Goal: Information Seeking & Learning: Learn about a topic

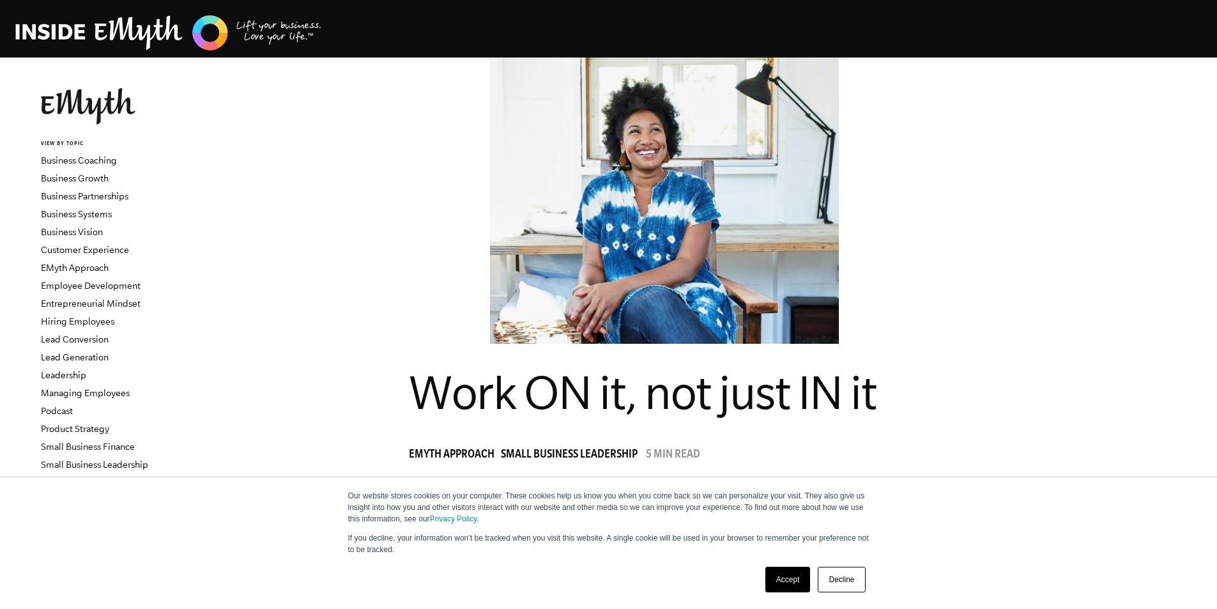
click at [784, 575] on link "Accept" at bounding box center [788, 580] width 45 height 26
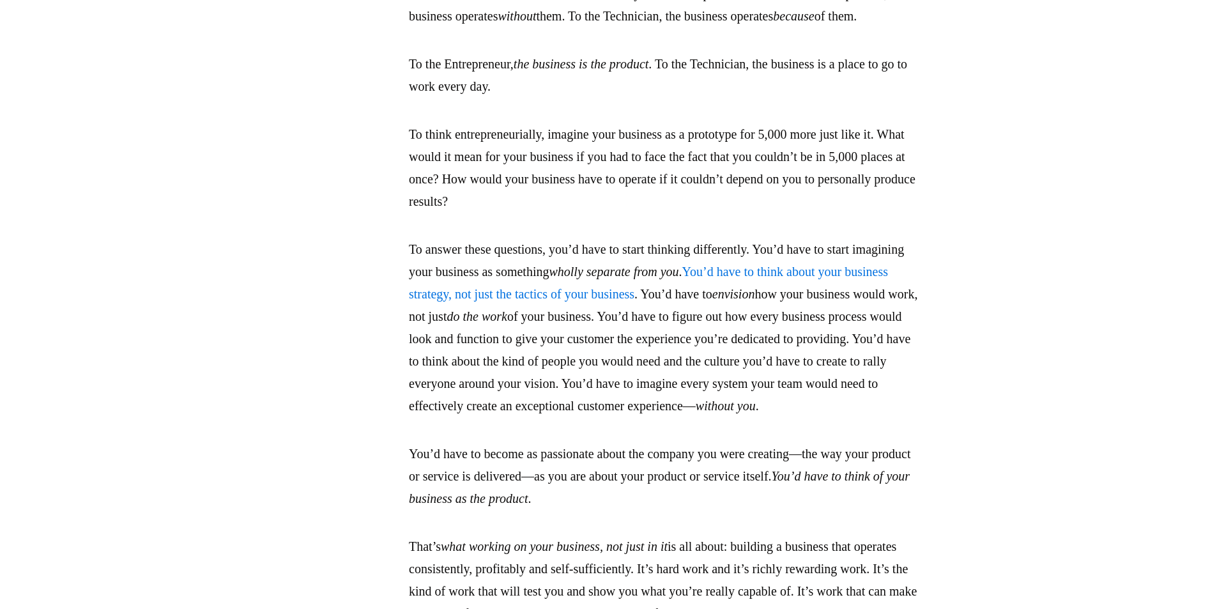
scroll to position [2540, 0]
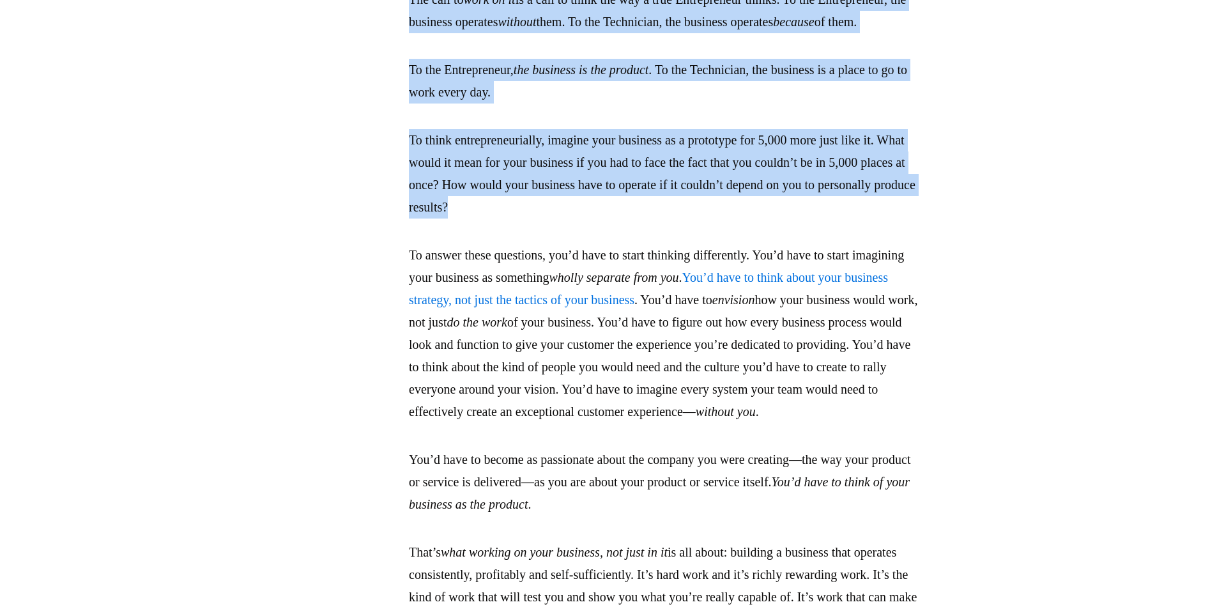
drag, startPoint x: 456, startPoint y: 129, endPoint x: 692, endPoint y: 375, distance: 340.8
copy div "The call to work on it is a call to think the way a true Entrepreneur thinks. T…"
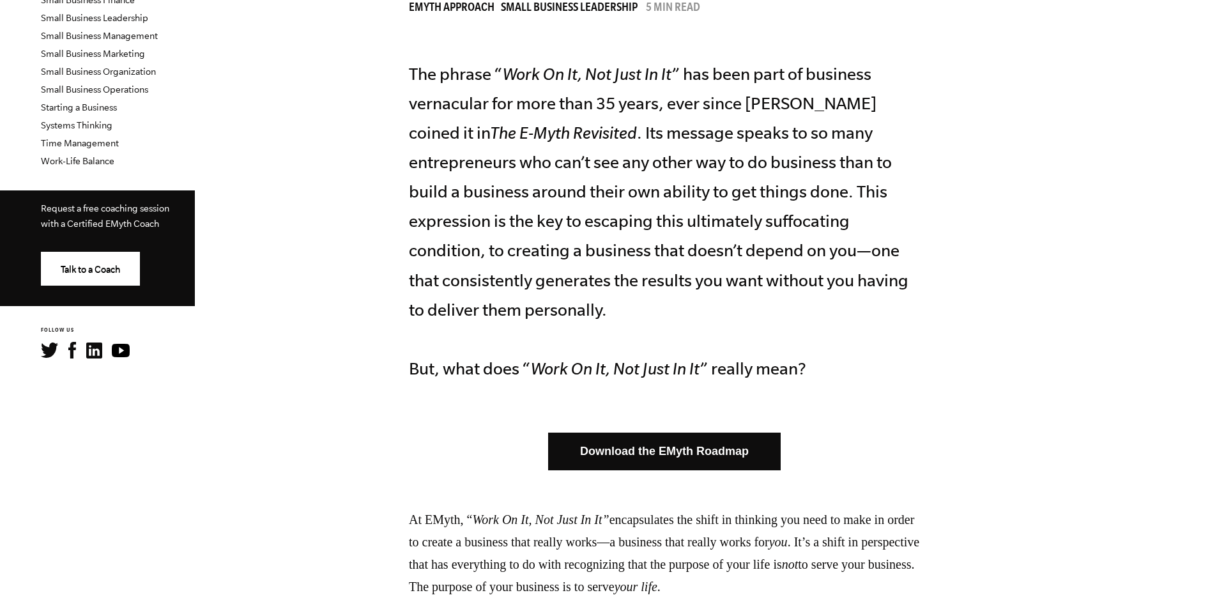
scroll to position [447, 0]
click at [687, 447] on link "Download the EMyth Roadmap" at bounding box center [664, 451] width 233 height 38
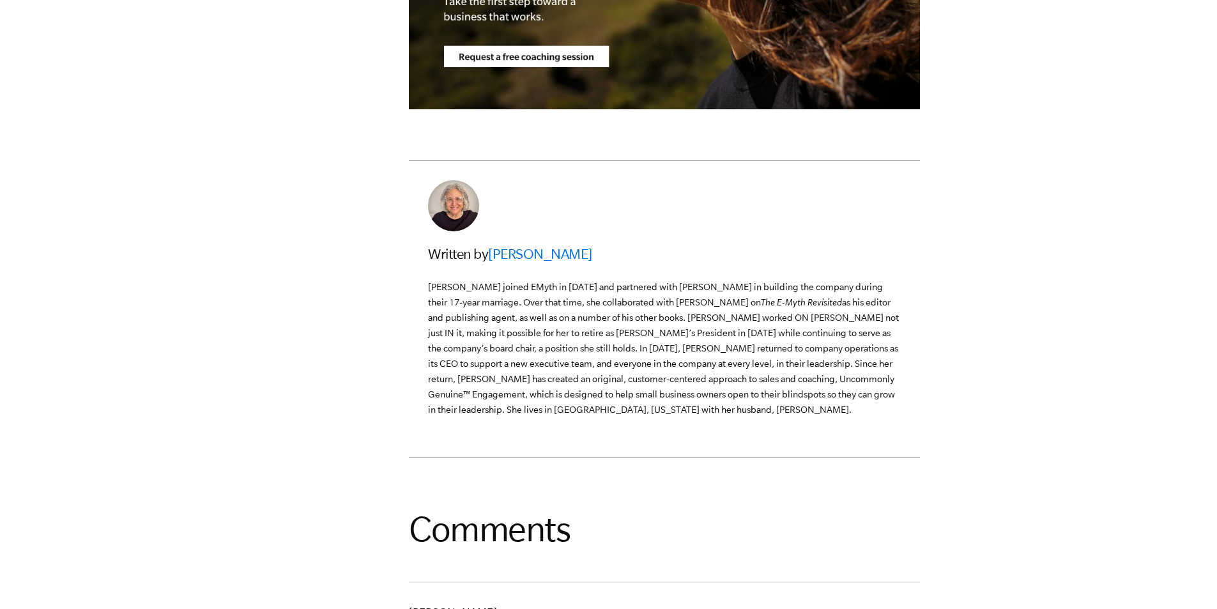
scroll to position [3467, 0]
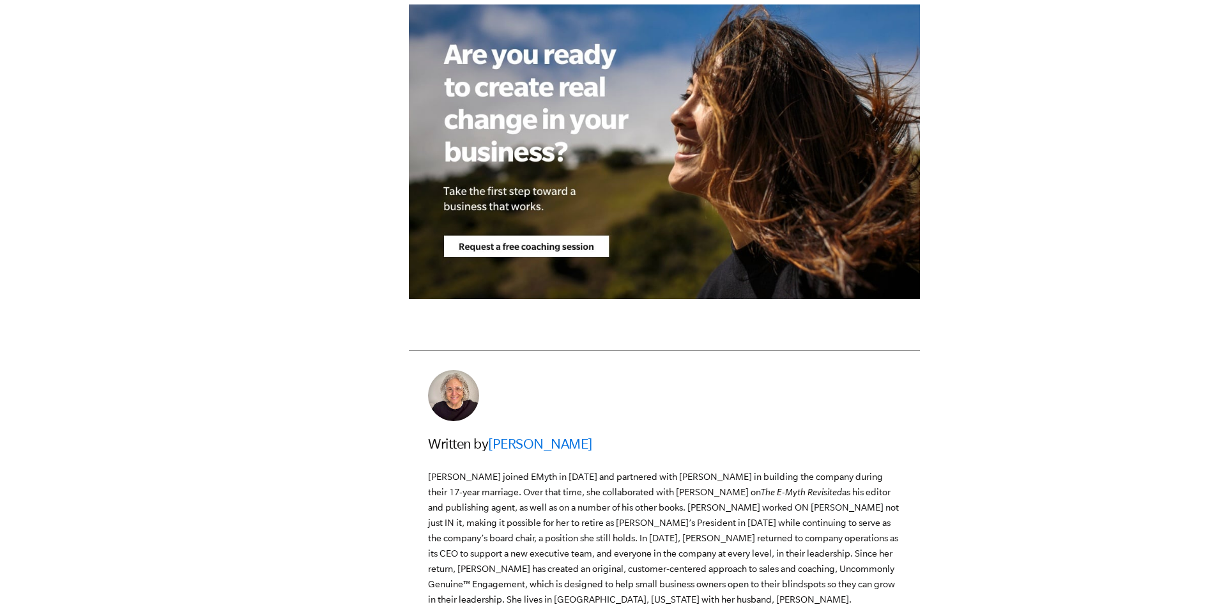
click at [627, 299] on img at bounding box center [664, 151] width 511 height 295
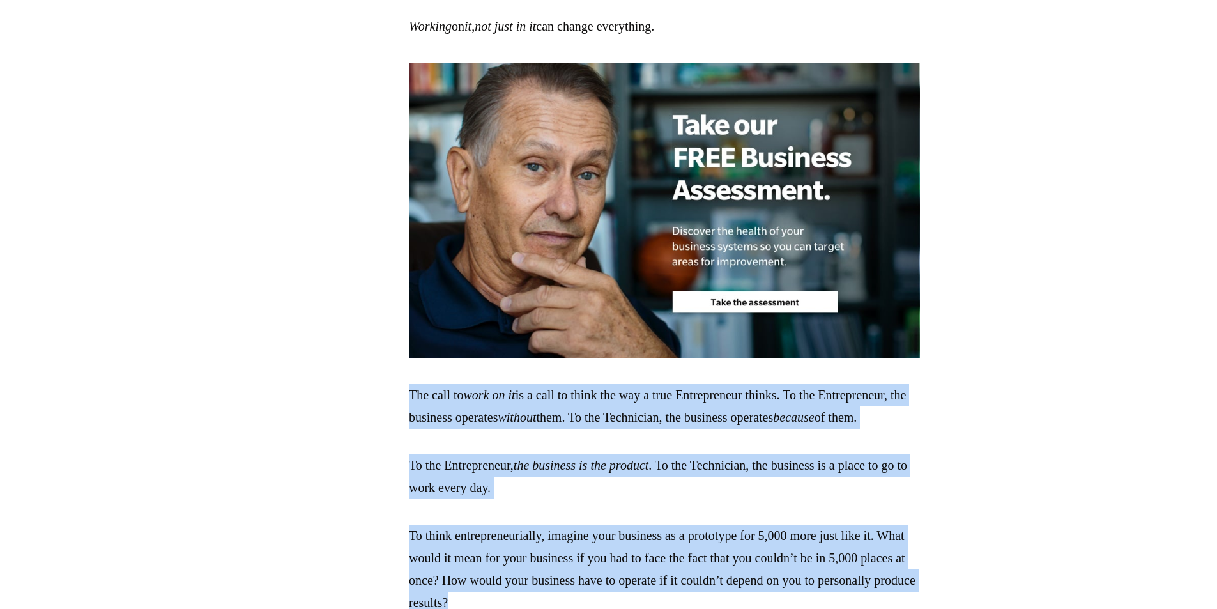
scroll to position [2141, 0]
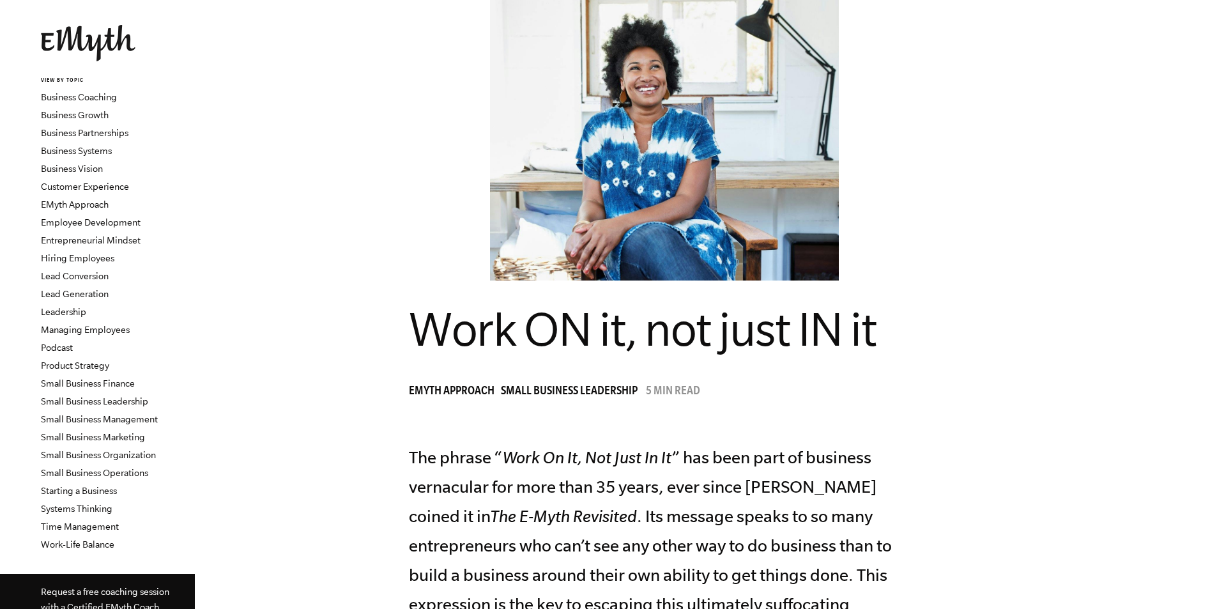
scroll to position [64, 0]
click at [100, 202] on link "EMyth Approach" at bounding box center [75, 204] width 68 height 10
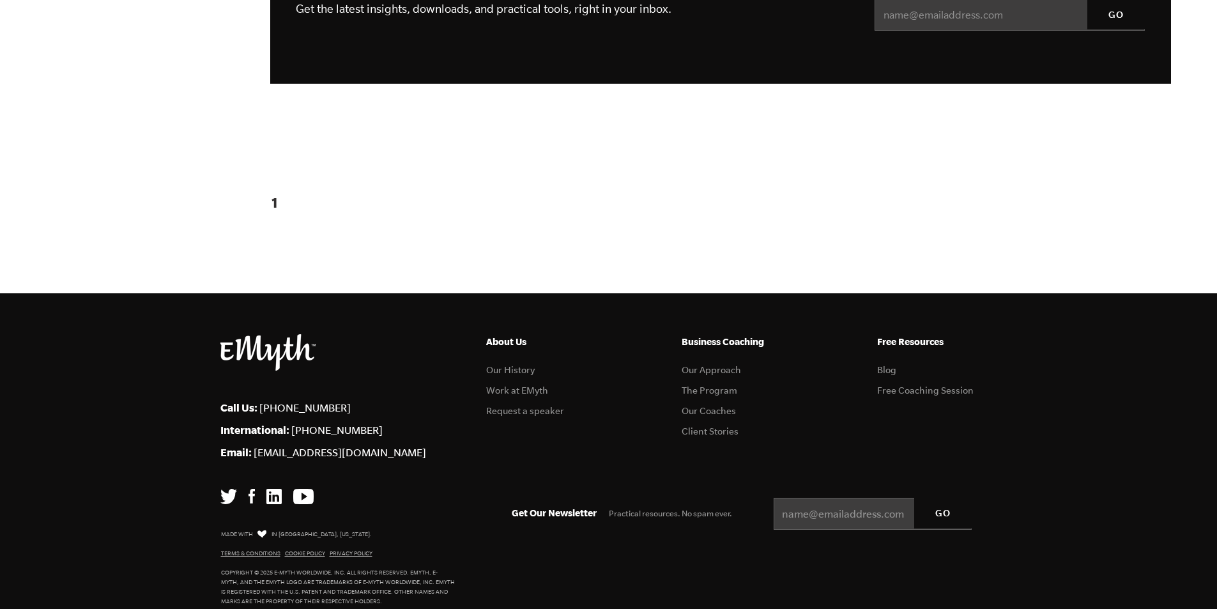
scroll to position [1570, 0]
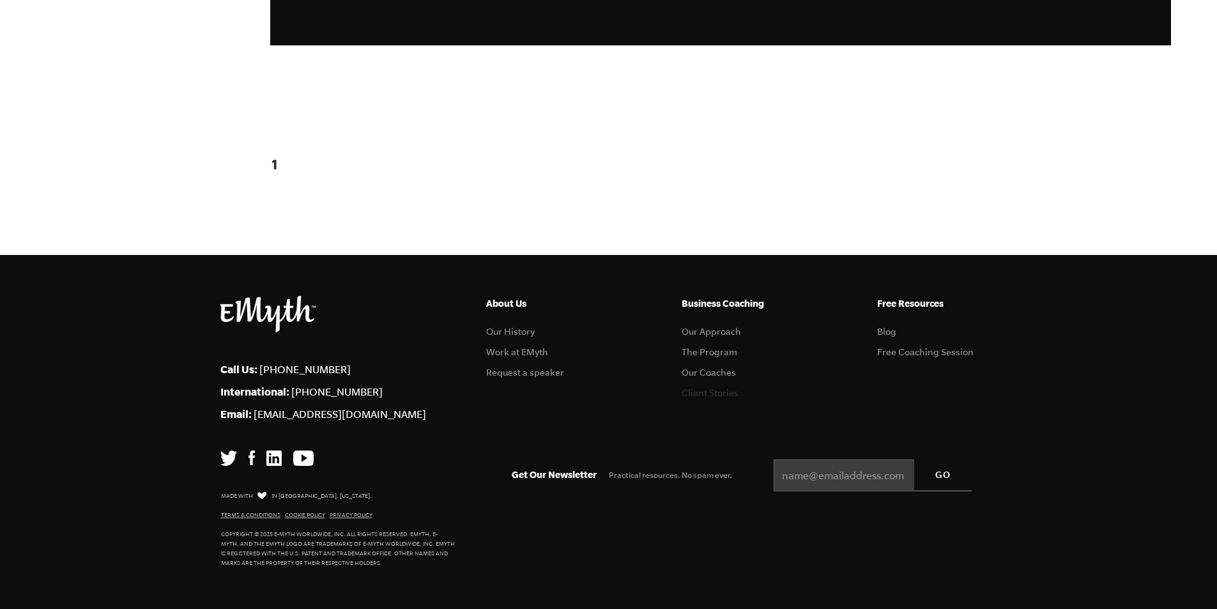
click at [700, 389] on link "Client Stories" at bounding box center [710, 393] width 57 height 10
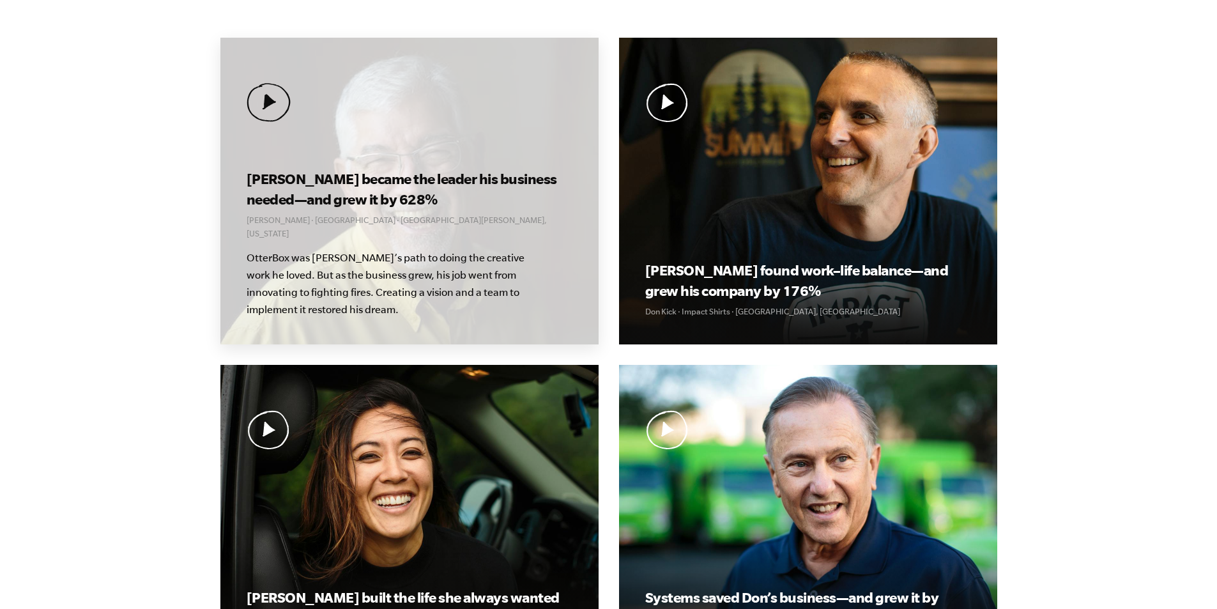
scroll to position [495, 0]
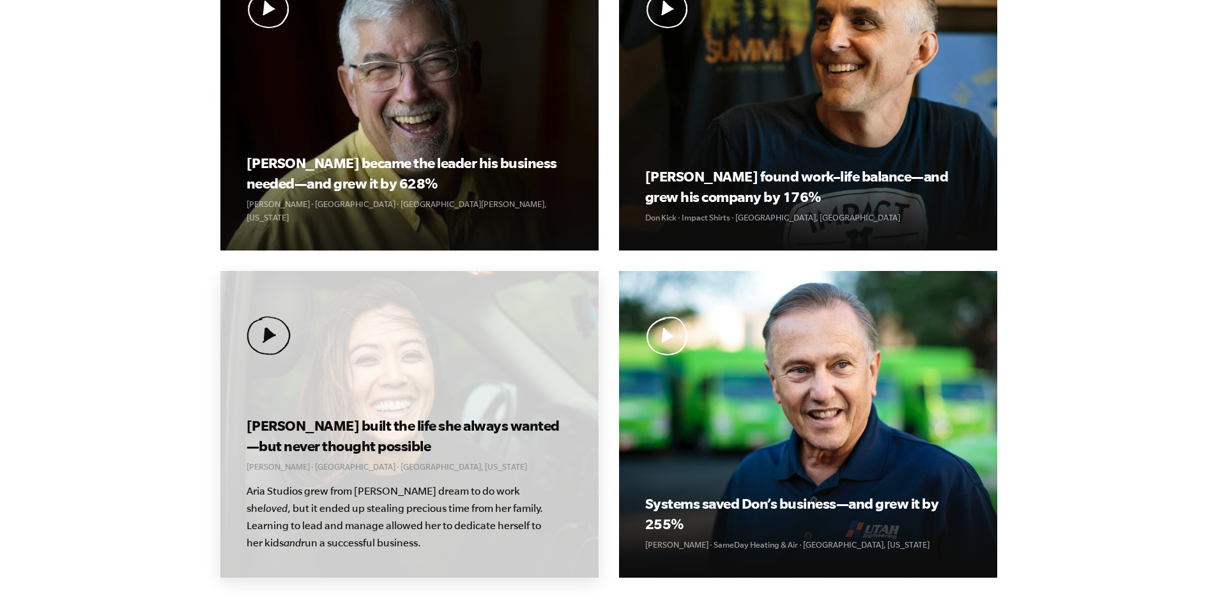
click at [268, 334] on img at bounding box center [269, 335] width 44 height 39
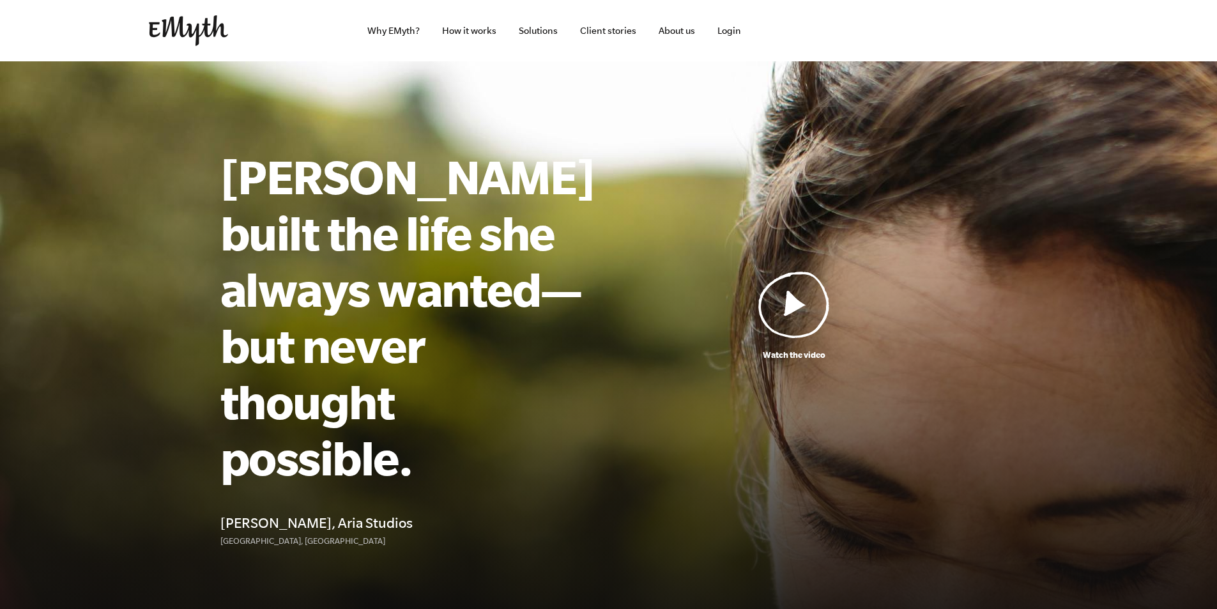
click at [787, 277] on img at bounding box center [795, 304] width 72 height 67
